Goal: Navigation & Orientation: Find specific page/section

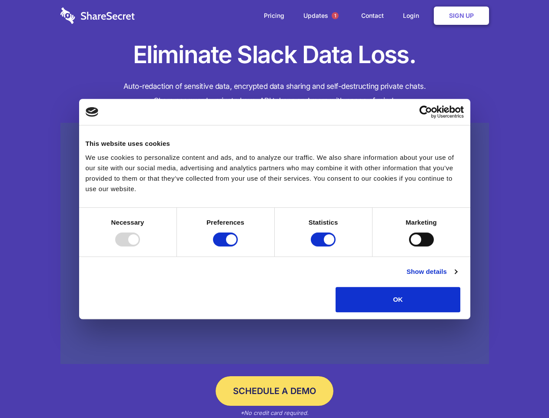
click at [140, 246] on div at bounding box center [127, 239] width 25 height 14
click at [238, 246] on input "Preferences" at bounding box center [225, 239] width 25 height 14
checkbox input "false"
click at [325, 246] on input "Statistics" at bounding box center [323, 239] width 25 height 14
checkbox input "false"
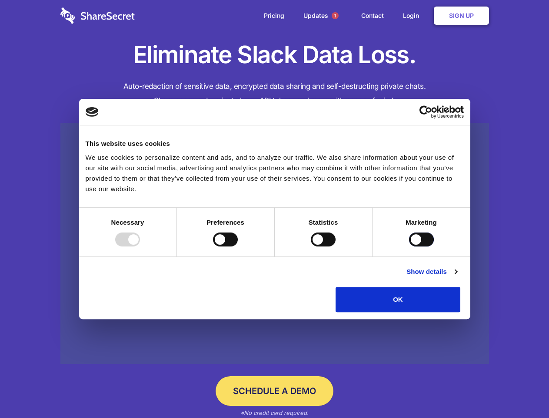
click at [409, 246] on input "Marketing" at bounding box center [421, 239] width 25 height 14
checkbox input "true"
click at [457, 277] on link "Show details" at bounding box center [432, 271] width 50 height 10
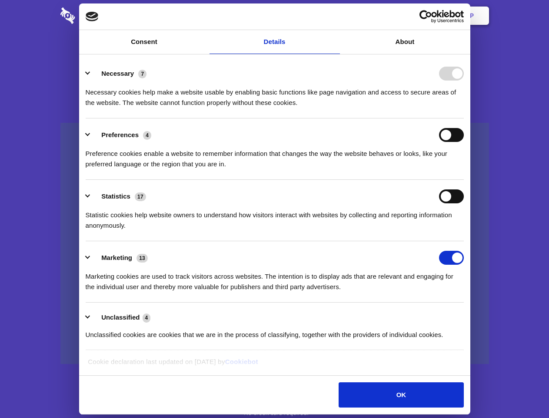
click at [464, 118] on li "Necessary 7 Necessary cookies help make a website usable by enabling basic func…" at bounding box center [275, 87] width 378 height 61
click at [335, 16] on span "1" at bounding box center [335, 15] width 7 height 7
